Goal: Check status: Check status

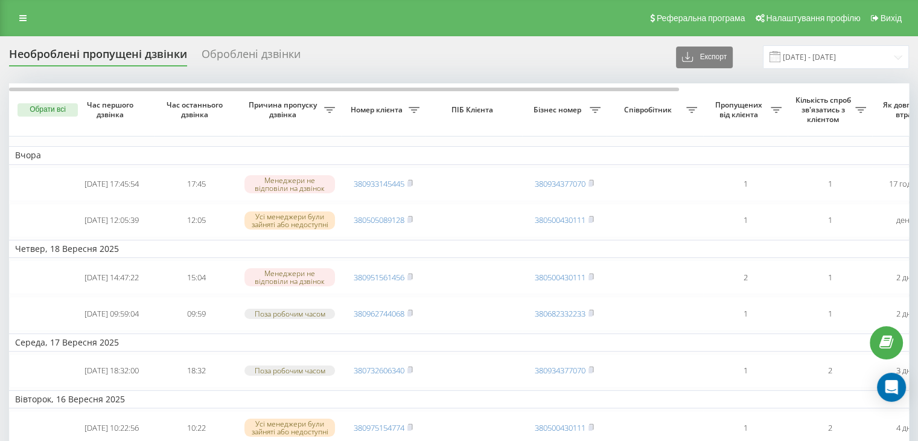
click at [27, 13] on link at bounding box center [23, 18] width 22 height 17
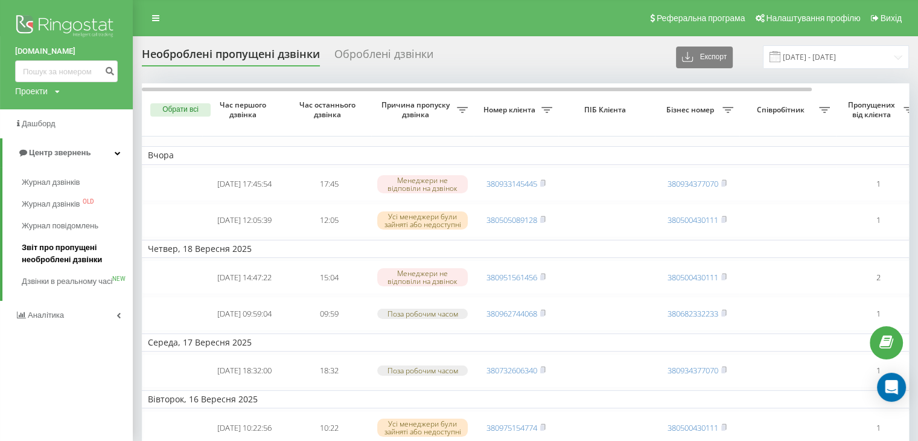
click at [39, 247] on span "Звіт про пропущені необроблені дзвінки" at bounding box center [74, 253] width 105 height 24
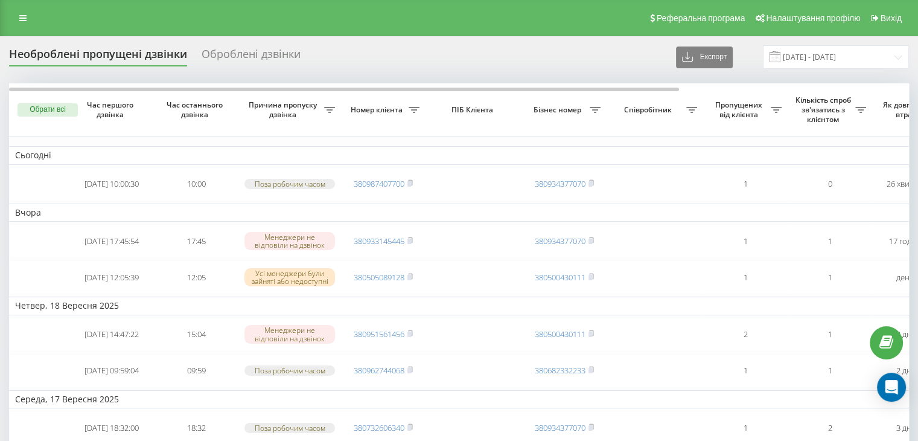
drag, startPoint x: 22, startPoint y: 14, endPoint x: 41, endPoint y: 49, distance: 39.2
click at [22, 14] on icon at bounding box center [22, 18] width 7 height 8
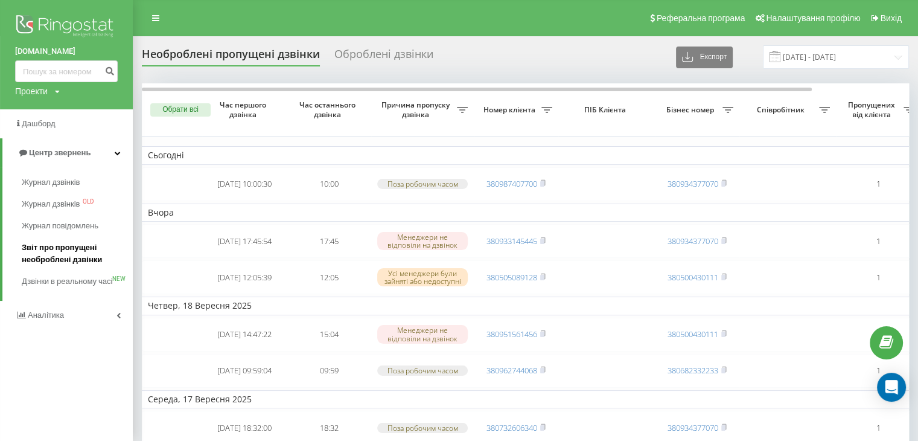
click at [60, 256] on span "Звіт про пропущені необроблені дзвінки" at bounding box center [74, 253] width 105 height 24
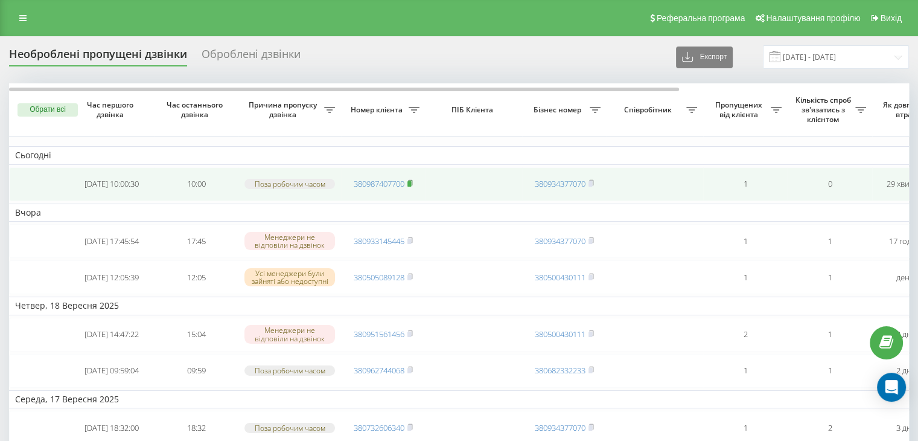
click at [410, 181] on rect at bounding box center [409, 183] width 4 height 5
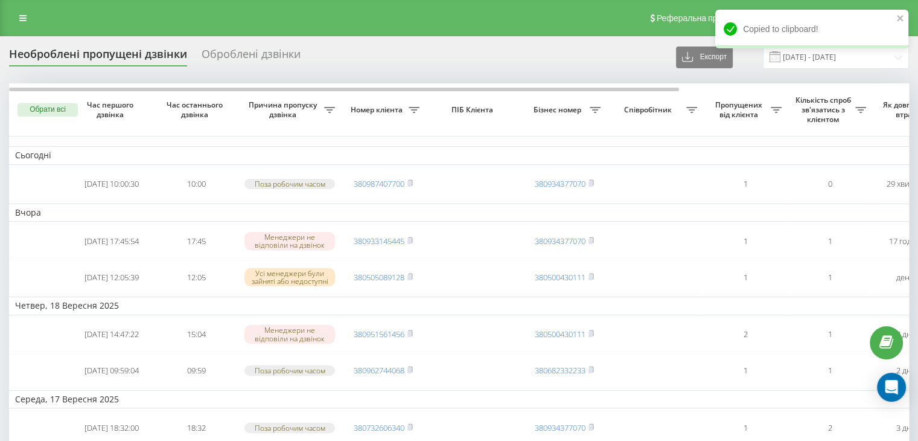
drag, startPoint x: 24, startPoint y: 18, endPoint x: 28, endPoint y: 35, distance: 17.4
click at [24, 18] on icon at bounding box center [22, 18] width 7 height 8
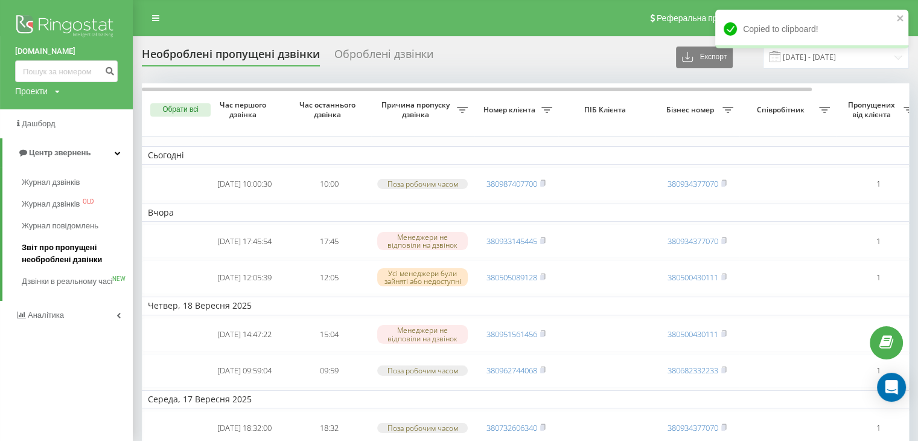
click at [50, 248] on span "Звіт про пропущені необроблені дзвінки" at bounding box center [74, 253] width 105 height 24
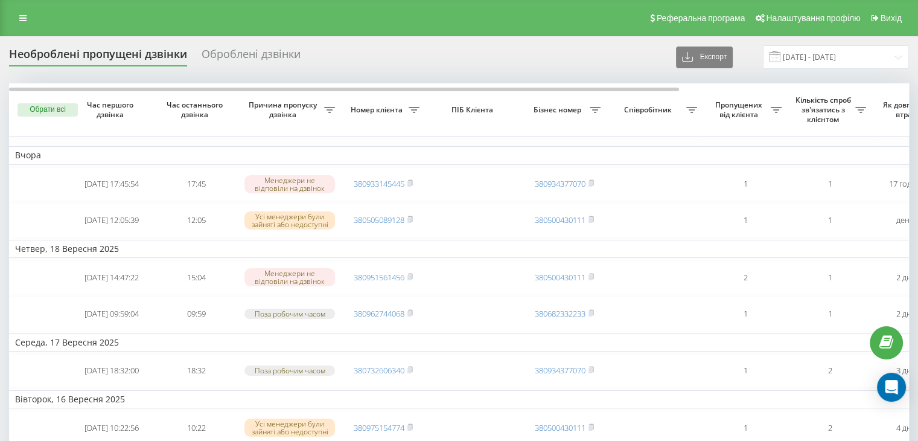
click at [7, 19] on div "Реферальна програма Налаштування профілю Вихід" at bounding box center [459, 18] width 918 height 36
click at [19, 18] on icon at bounding box center [22, 18] width 7 height 8
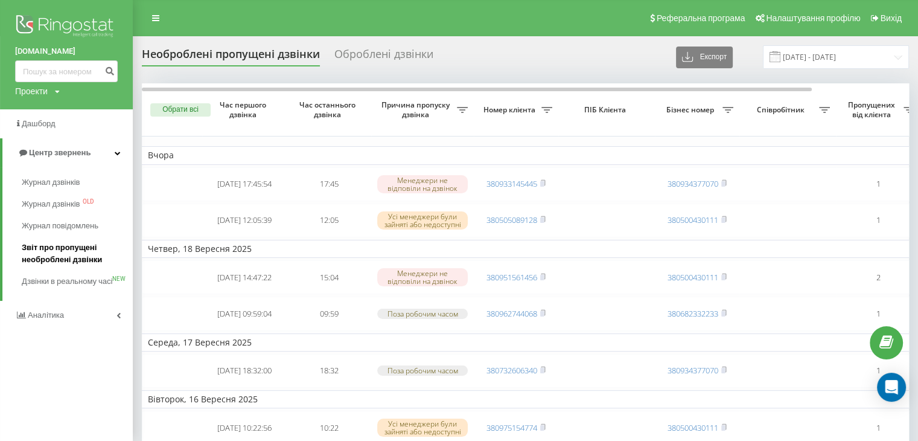
click at [34, 252] on span "Звіт про пропущені необроблені дзвінки" at bounding box center [74, 253] width 105 height 24
